Goal: Use online tool/utility: Utilize a website feature to perform a specific function

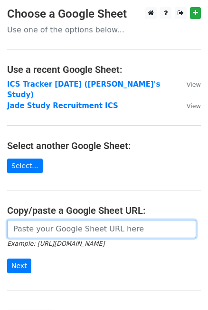
click at [57, 221] on input "url" at bounding box center [101, 229] width 189 height 18
paste input "https://docs.google.com/spreadsheets/d/1X32DnRMM2VEfGloBC2r4r-rmxB3BjyE2b-Y4xFC…"
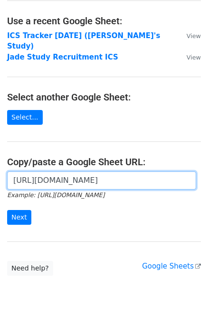
scroll to position [43, 0]
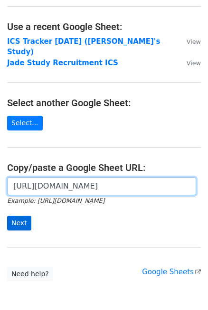
type input "https://docs.google.com/spreadsheets/d/1X32DnRMM2VEfGloBC2r4r-rmxB3BjyE2b-Y4xFC…"
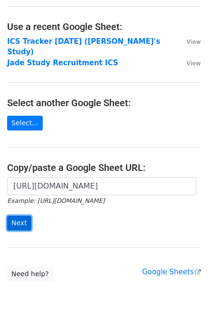
click at [17, 216] on input "Next" at bounding box center [19, 223] width 24 height 15
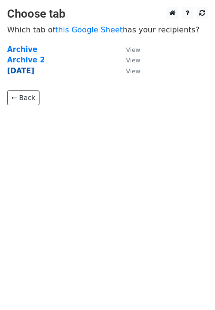
click at [30, 71] on strong "[DATE]" at bounding box center [20, 71] width 27 height 9
click at [17, 72] on strong "[DATE]" at bounding box center [20, 71] width 27 height 9
click at [136, 70] on small "View" at bounding box center [133, 71] width 14 height 7
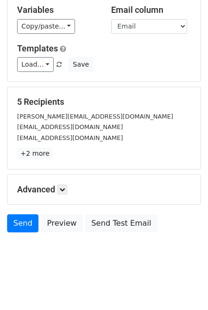
scroll to position [97, 0]
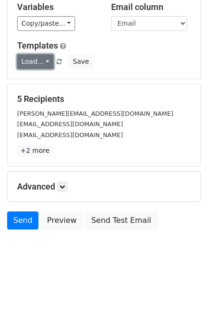
click at [36, 65] on link "Load..." at bounding box center [35, 61] width 37 height 15
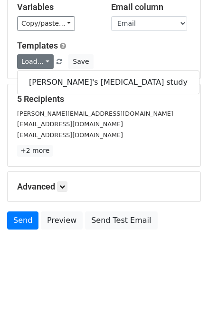
click at [113, 62] on div "Load... Jade's MRI study Save" at bounding box center [104, 61] width 188 height 15
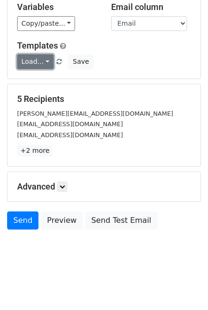
click at [38, 60] on link "Load..." at bounding box center [35, 61] width 37 height 15
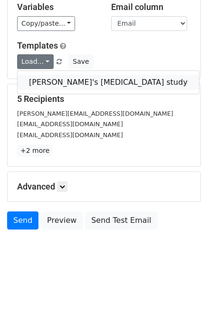
click at [49, 84] on link "Jade's MRI study" at bounding box center [109, 82] width 182 height 15
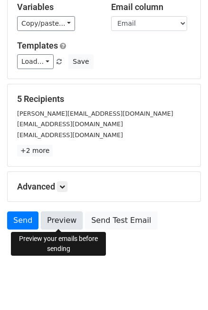
click at [59, 220] on link "Preview" at bounding box center [62, 220] width 42 height 18
